Goal: Navigation & Orientation: Understand site structure

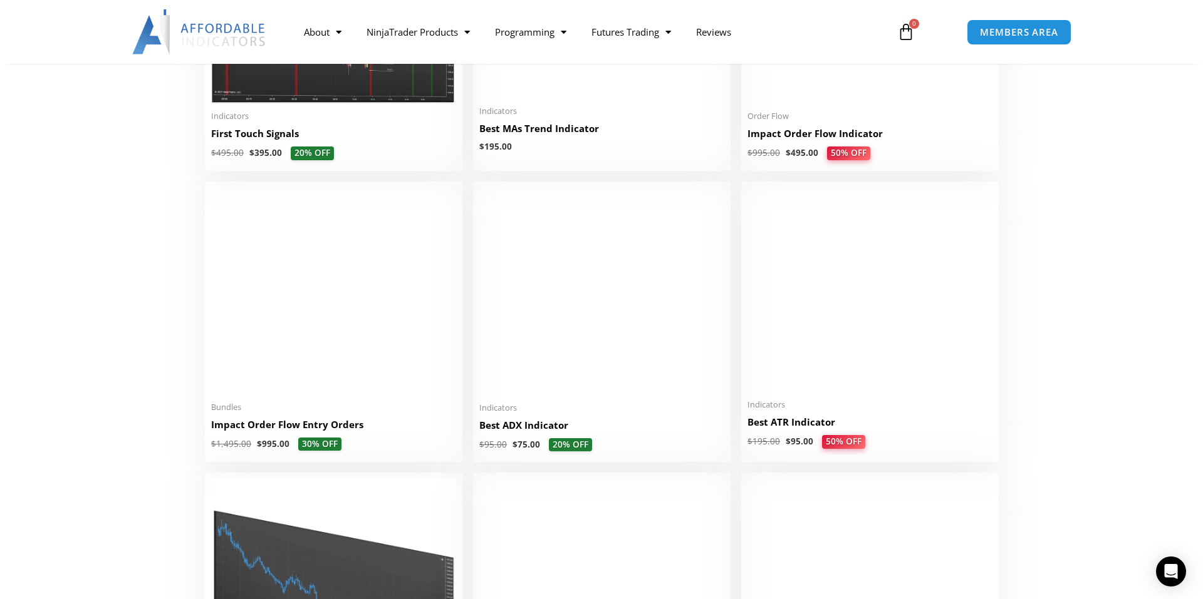
scroll to position [2255, 0]
